Goal: Task Accomplishment & Management: Complete application form

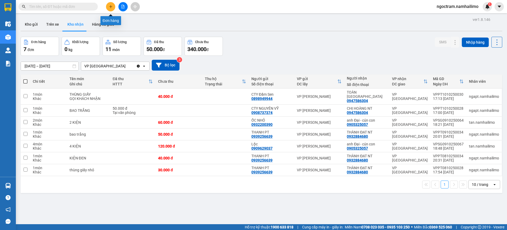
click at [112, 9] on button at bounding box center [110, 6] width 9 height 9
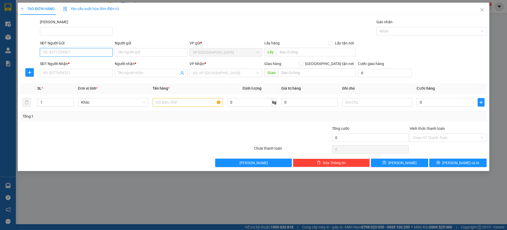
click at [102, 54] on input "SĐT Người Gửi" at bounding box center [76, 52] width 73 height 8
click at [182, 53] on input "Người gửi" at bounding box center [151, 52] width 73 height 8
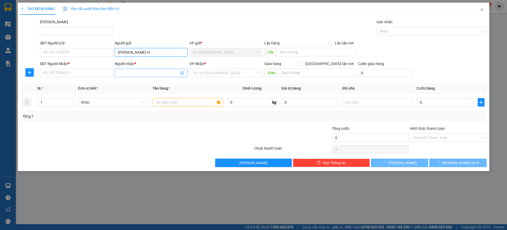
type input "[PERSON_NAME] nt"
click at [143, 74] on input "Người nhận *" at bounding box center [148, 73] width 61 height 6
click at [98, 75] on input "SĐT Người Nhận *" at bounding box center [76, 73] width 73 height 8
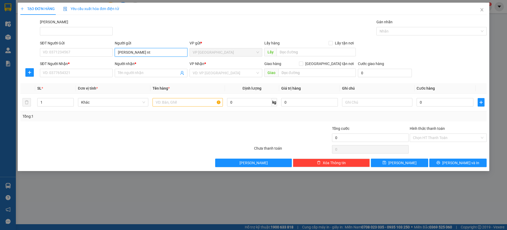
click at [149, 53] on input "[PERSON_NAME] nt" at bounding box center [151, 52] width 73 height 8
click at [150, 62] on div "PHƯƠNG LIỄU NT - 0905181179" at bounding box center [151, 63] width 66 height 6
type input "0905181179"
type input "PHƯƠNG LIỄU NT"
click at [150, 70] on input "Người nhận *" at bounding box center [148, 73] width 61 height 6
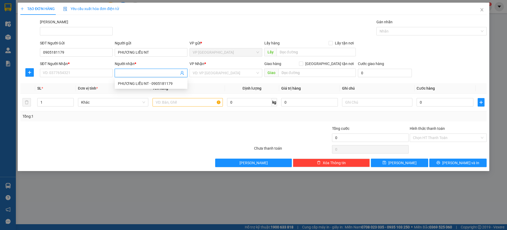
type input "d"
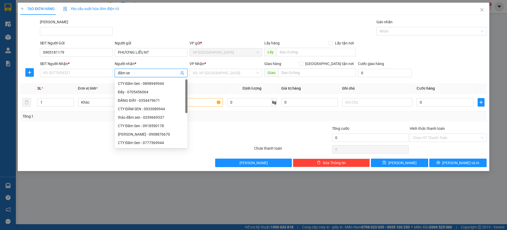
type input "đầm sen"
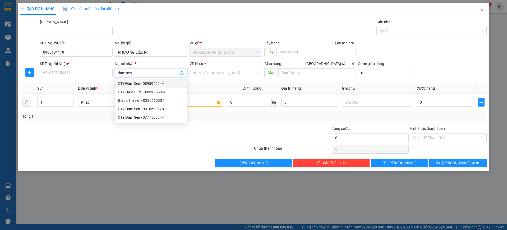
click at [161, 79] on div "CTY Đầm Sen - 0898949944" at bounding box center [151, 83] width 73 height 8
type input "0898949944"
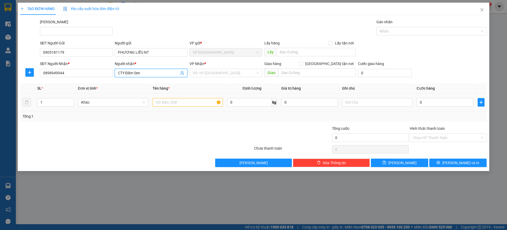
type input "CTY Đầm Sen"
click at [179, 102] on input "text" at bounding box center [188, 102] width 70 height 8
type input "1 bao xanh"
click at [441, 103] on input "0" at bounding box center [445, 102] width 57 height 8
type input "8"
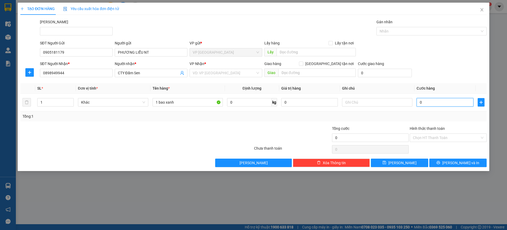
type input "8"
type input "80"
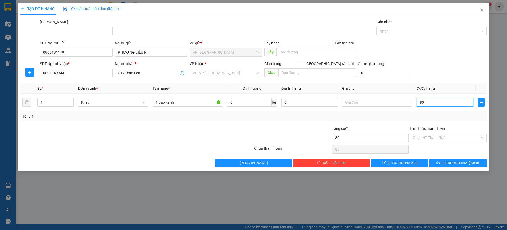
type input "800"
type input "8.000"
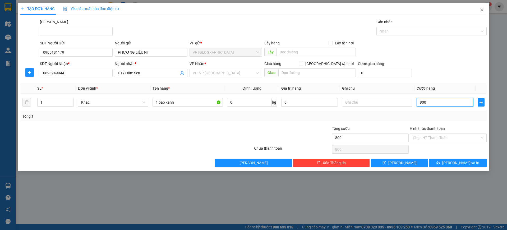
type input "8.000"
type input "80.000"
click at [457, 103] on input "80.000" at bounding box center [445, 102] width 57 height 8
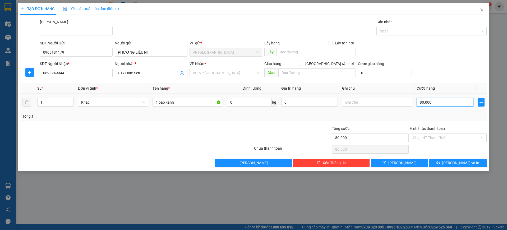
click at [456, 103] on input "80.000" at bounding box center [445, 102] width 57 height 8
type input "7"
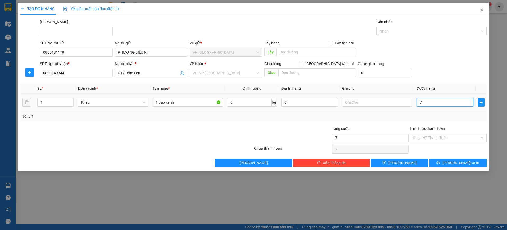
type input "70"
type input "700"
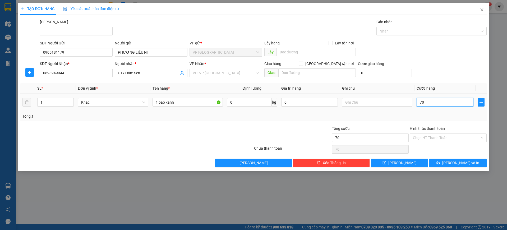
type input "700"
type input "7.000"
type input "70.000"
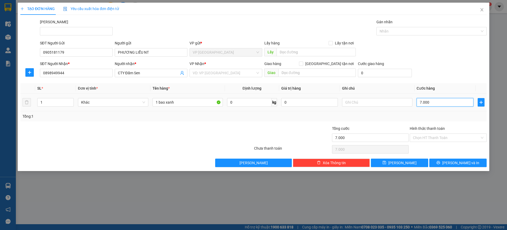
type input "70.000"
click at [386, 119] on div "Tổng: 1" at bounding box center [253, 116] width 462 height 6
click at [461, 136] on input "Hình thức thanh toán" at bounding box center [446, 138] width 67 height 8
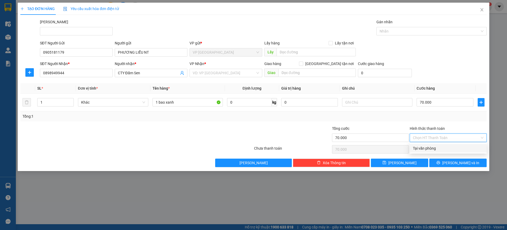
click at [456, 148] on div "Tại văn phòng" at bounding box center [448, 148] width 71 height 6
type input "0"
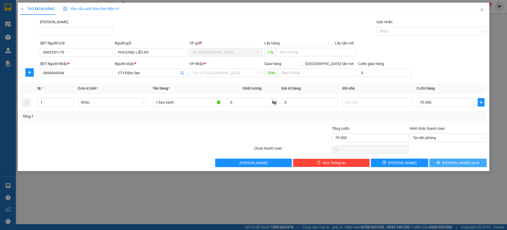
click at [465, 166] on button "[PERSON_NAME] và In" at bounding box center [457, 163] width 57 height 8
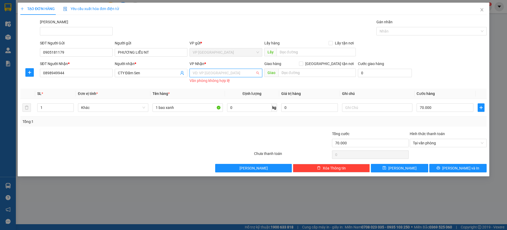
click at [231, 73] on input "search" at bounding box center [224, 73] width 63 height 8
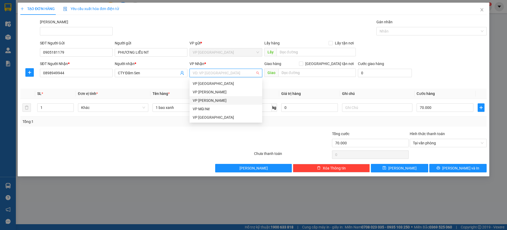
drag, startPoint x: 231, startPoint y: 101, endPoint x: 237, endPoint y: 103, distance: 6.6
click at [231, 101] on div "VP [PERSON_NAME]" at bounding box center [226, 101] width 66 height 6
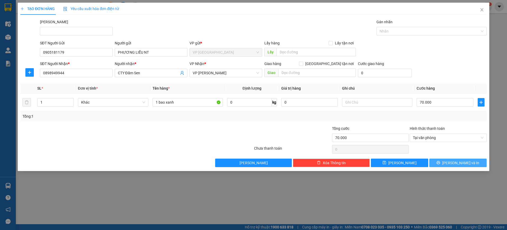
click at [482, 161] on button "[PERSON_NAME] và In" at bounding box center [457, 163] width 57 height 8
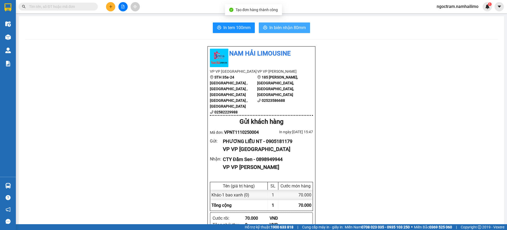
click at [275, 24] on button "In biên nhận 80mm" at bounding box center [284, 27] width 51 height 11
